Goal: Go to known website: Go to known website

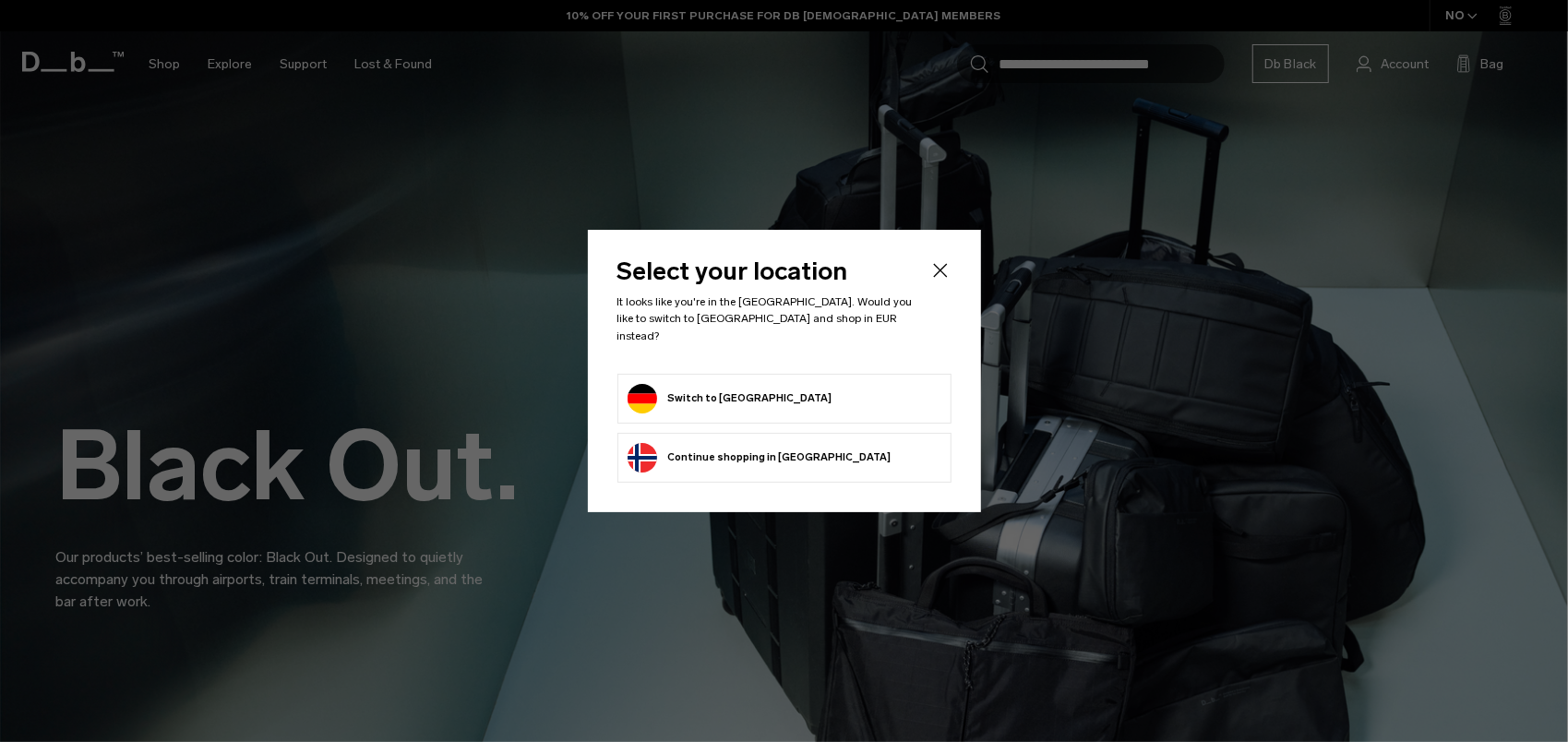
click at [707, 390] on button "Switch to [GEOGRAPHIC_DATA]" at bounding box center [730, 398] width 205 height 30
